Goal: Task Accomplishment & Management: Use online tool/utility

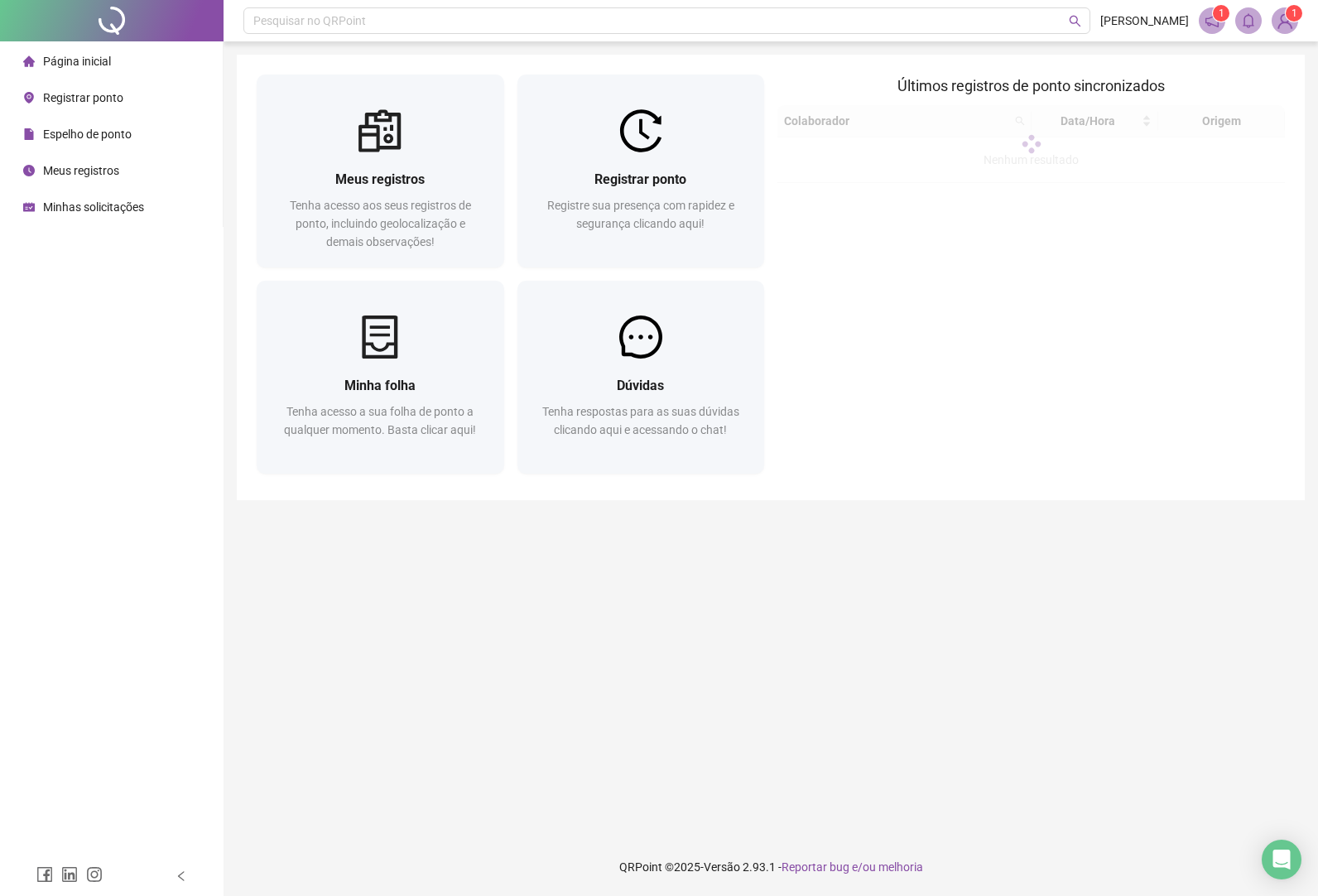
click at [124, 98] on li "Registrar ponto" at bounding box center [111, 97] width 216 height 33
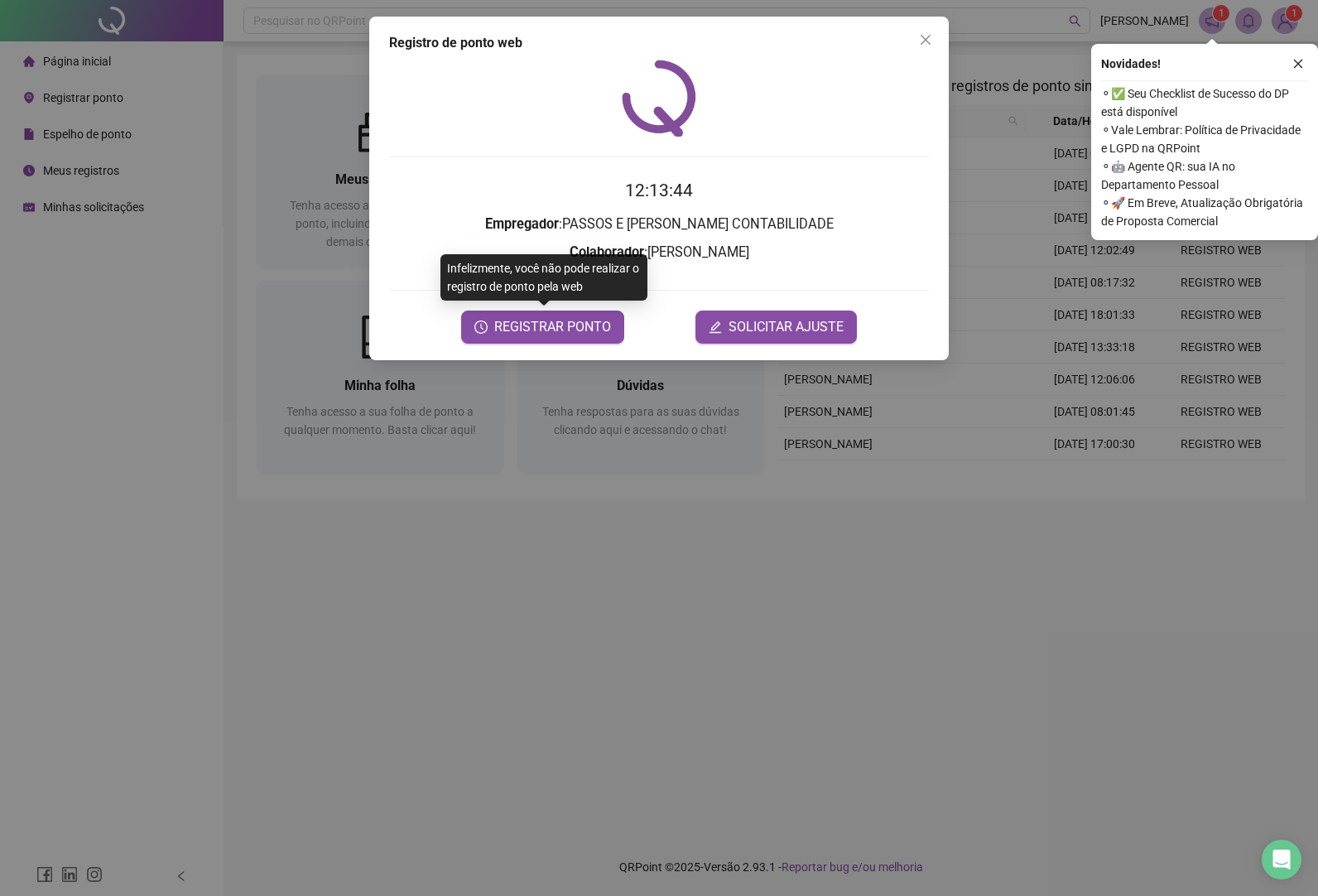
click at [538, 323] on span "REGISTRAR PONTO" at bounding box center [553, 327] width 117 height 20
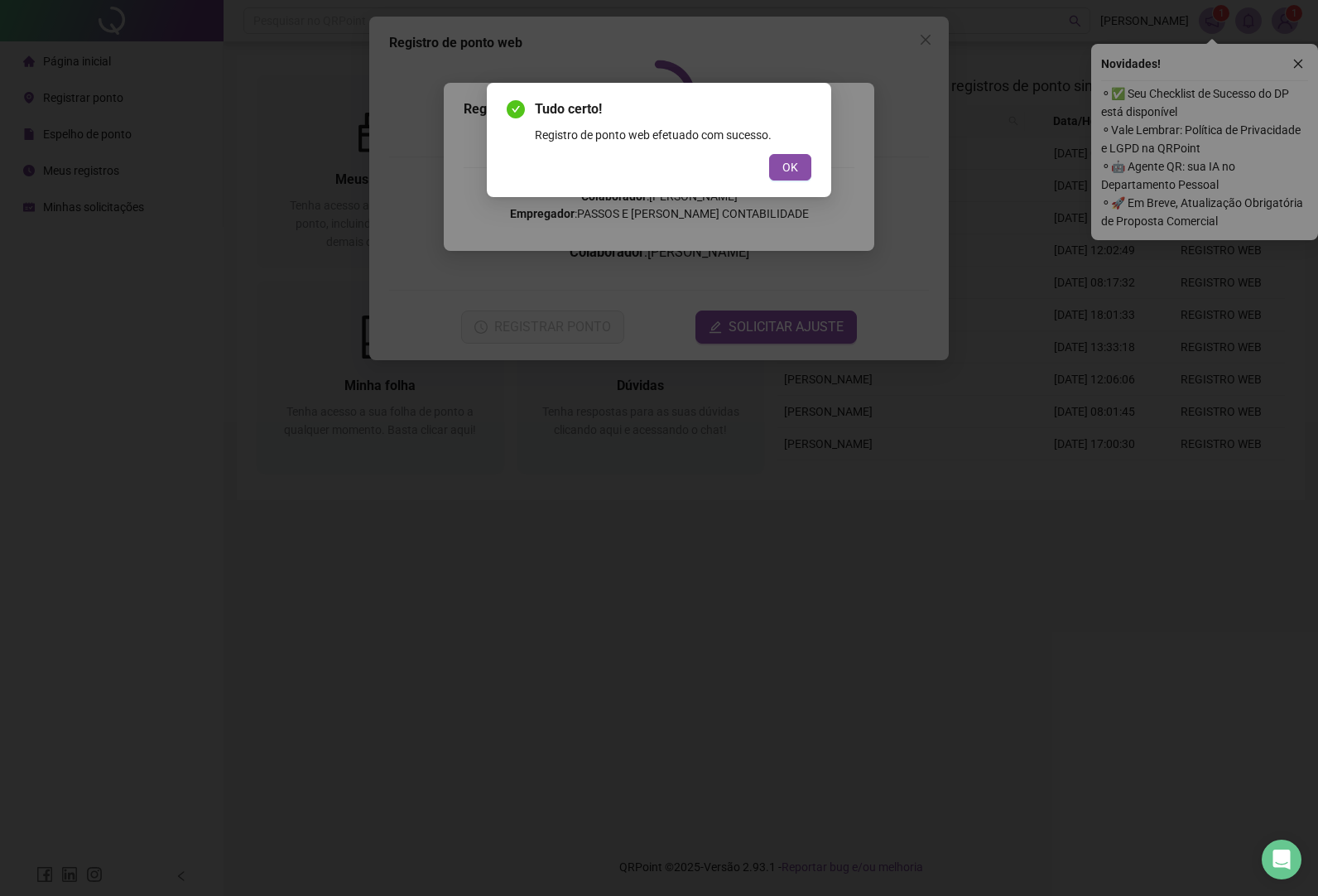
drag, startPoint x: 783, startPoint y: 170, endPoint x: 1184, endPoint y: 9, distance: 432.1
click at [783, 170] on span "OK" at bounding box center [790, 167] width 16 height 18
